Goal: Information Seeking & Learning: Learn about a topic

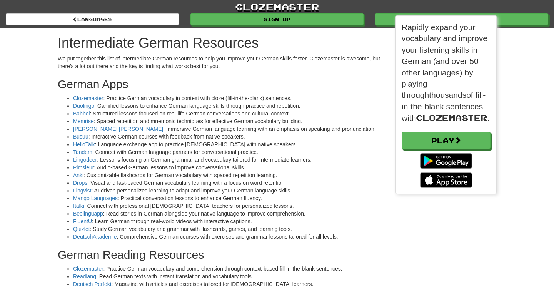
scroll to position [4, 4]
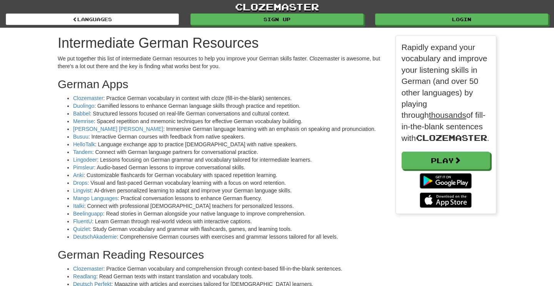
click at [168, 63] on p "We put together this list of intermediate German resources to help you improve …" at bounding box center [221, 62] width 326 height 15
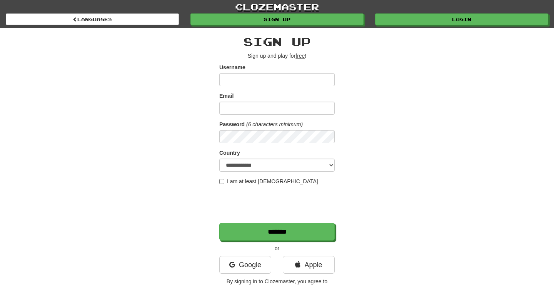
click at [249, 82] on input "Username" at bounding box center [276, 79] width 115 height 13
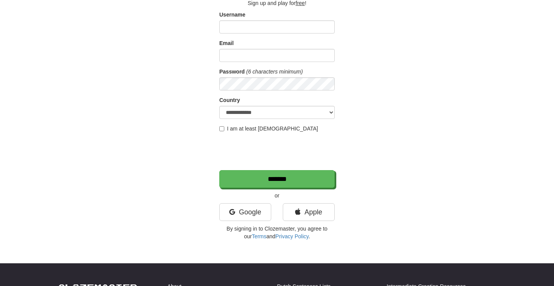
scroll to position [60, 0]
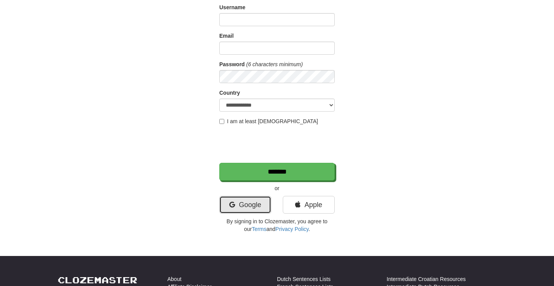
click at [242, 202] on link "Google" at bounding box center [245, 205] width 52 height 18
